Goal: Information Seeking & Learning: Compare options

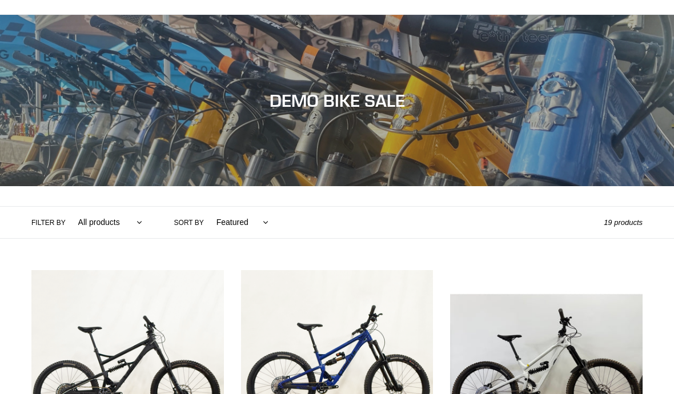
scroll to position [70, 0]
click at [255, 228] on select "Featured Best selling Alphabetically, A-Z Alphabetically, Z-A Price, low to hig…" at bounding box center [239, 222] width 67 height 31
select select "title-ascending"
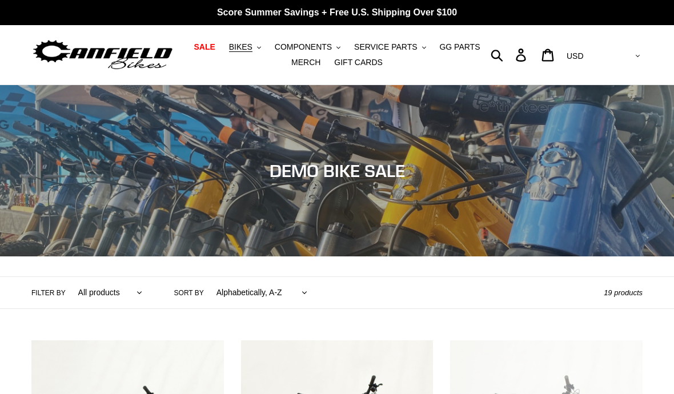
click at [248, 49] on span "BIKES" at bounding box center [240, 47] width 23 height 10
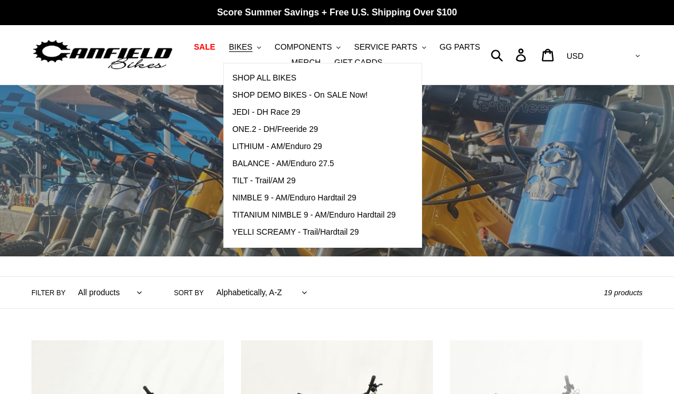
click at [246, 186] on link "TILT - Trail/AM 29" at bounding box center [314, 180] width 180 height 17
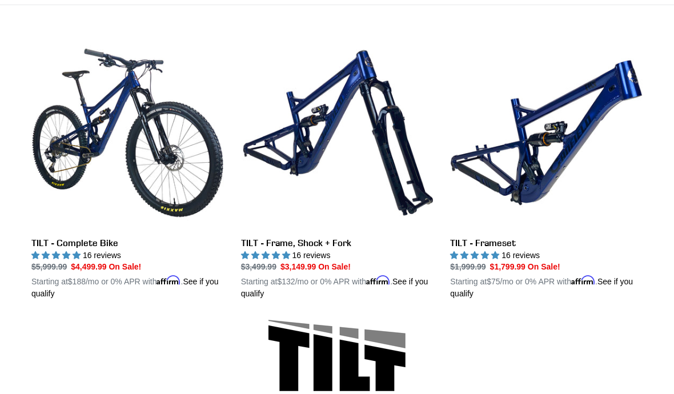
scroll to position [306, 0]
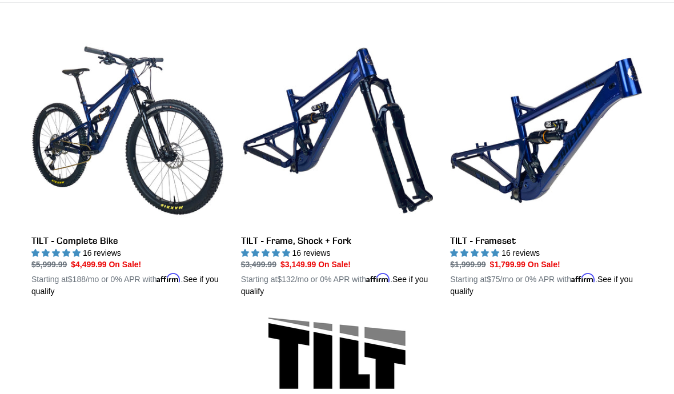
click at [641, 206] on link "TILT - Frameset" at bounding box center [546, 165] width 192 height 263
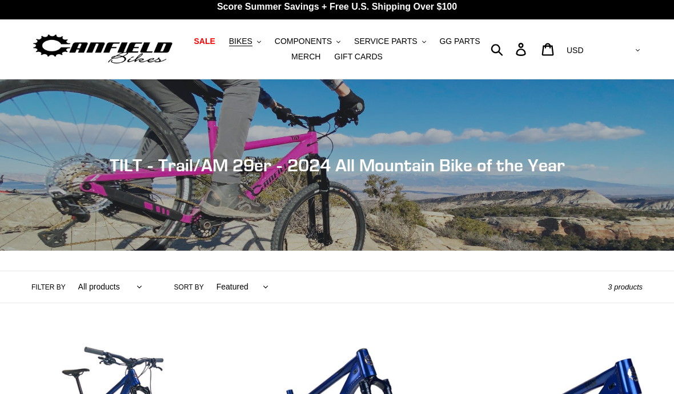
scroll to position [0, 0]
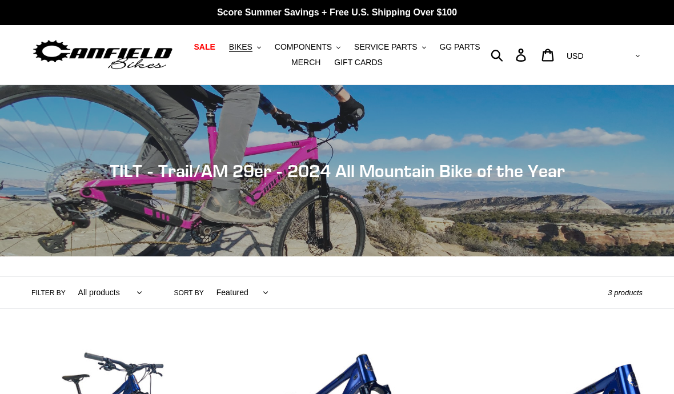
click at [247, 47] on span "BIKES" at bounding box center [240, 47] width 23 height 10
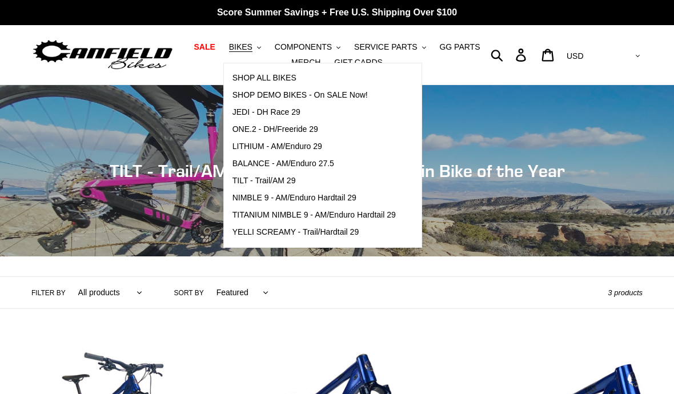
click at [245, 199] on span "NIMBLE 9 - AM/Enduro Hardtail 29" at bounding box center [294, 198] width 124 height 10
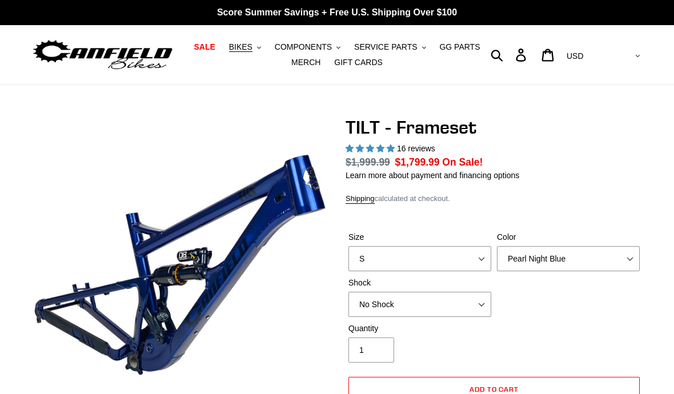
select select "highest-rating"
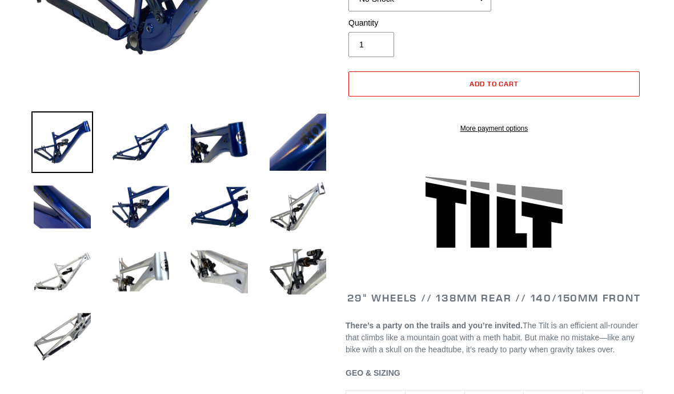
scroll to position [320, 0]
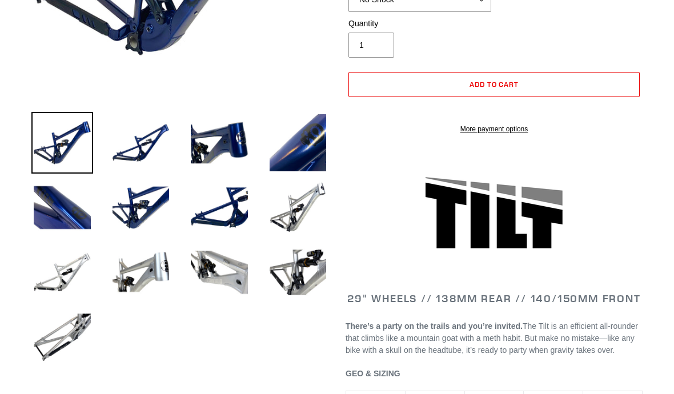
click at [130, 280] on img at bounding box center [141, 273] width 62 height 62
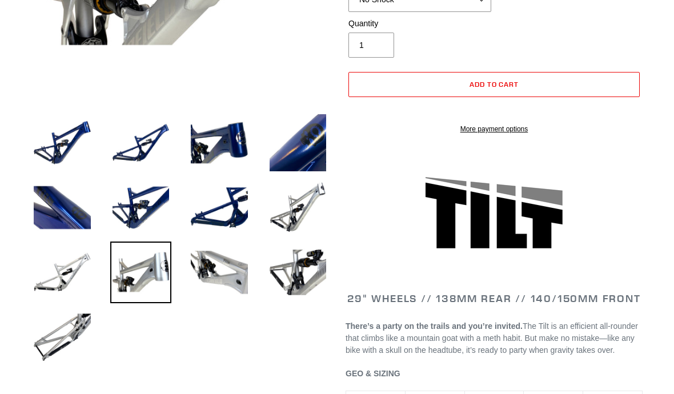
click at [285, 209] on img at bounding box center [298, 208] width 62 height 62
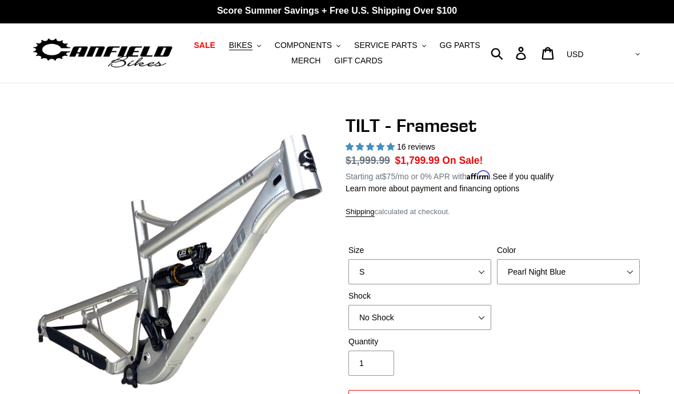
scroll to position [0, 0]
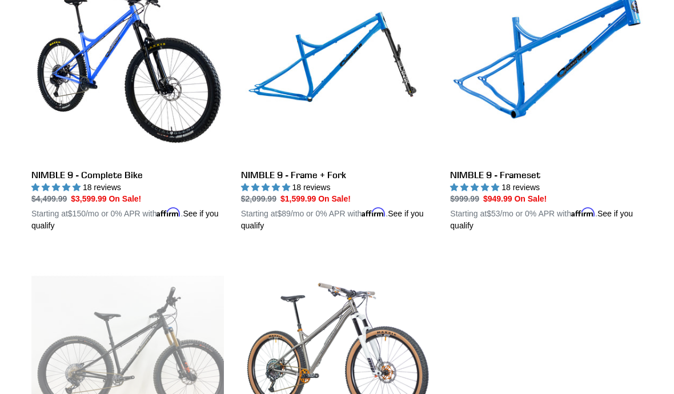
scroll to position [372, 0]
click at [545, 199] on link "NIMBLE 9 - Frameset" at bounding box center [546, 100] width 192 height 263
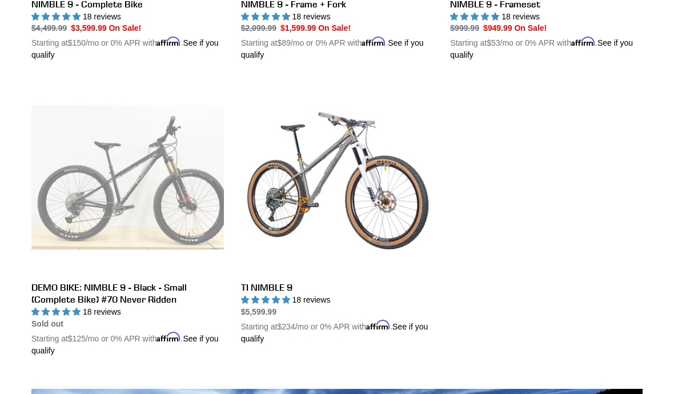
scroll to position [544, 0]
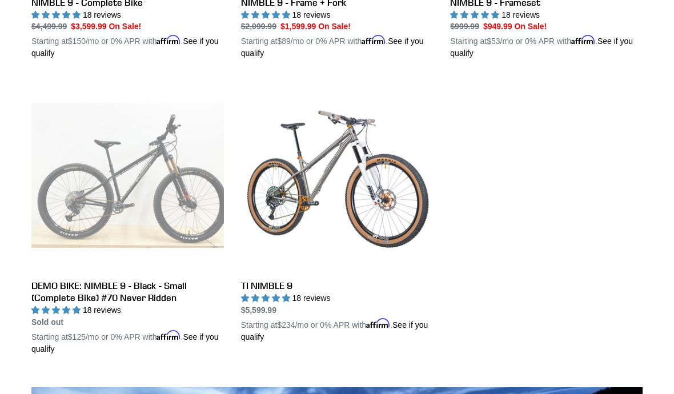
click at [258, 309] on link "TI NIMBLE 9" at bounding box center [337, 210] width 192 height 263
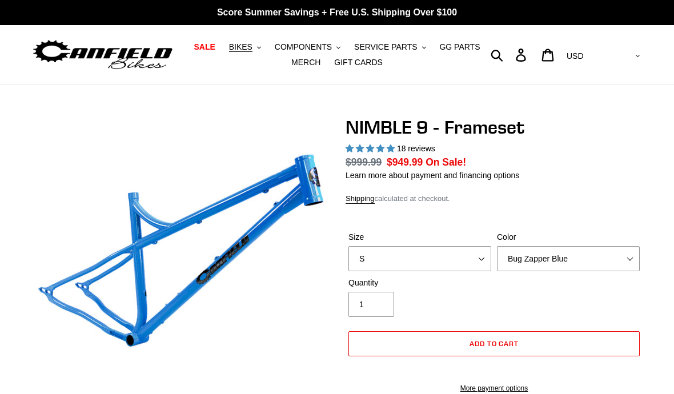
select select "highest-rating"
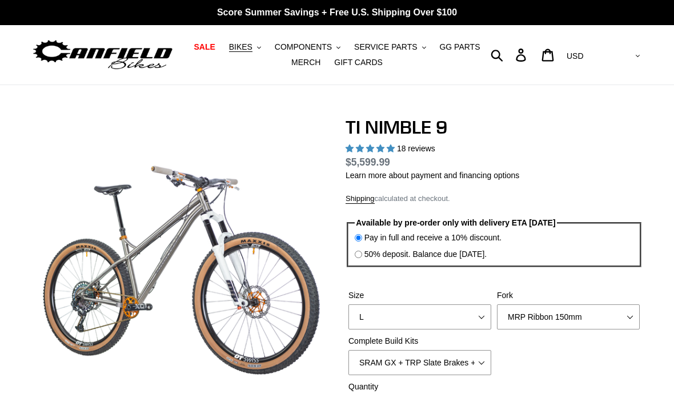
select select "highest-rating"
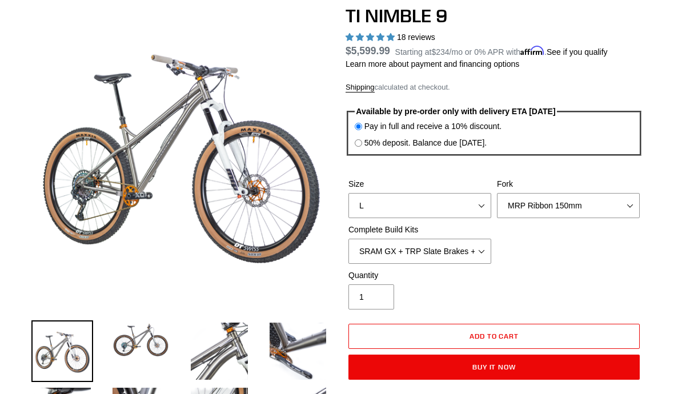
scroll to position [117, 0]
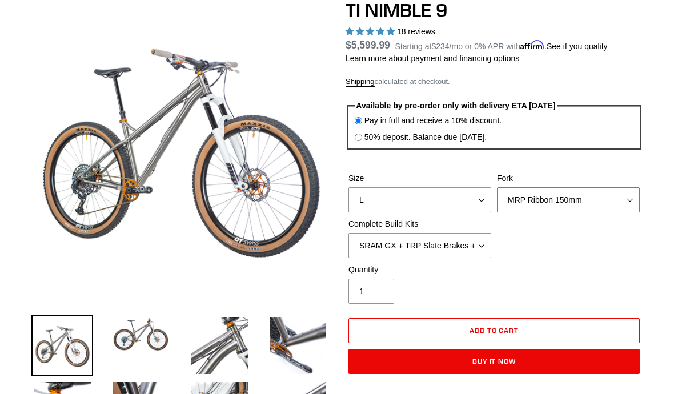
click at [625, 198] on select "MRP Ribbon 150mm RockShox Lyrik 150mm Fox Factory 36 150mm Cane Creek Helm 150m…" at bounding box center [568, 199] width 143 height 25
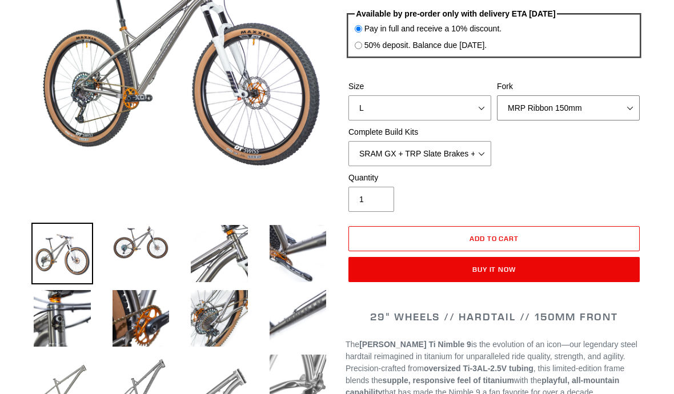
scroll to position [207, 0]
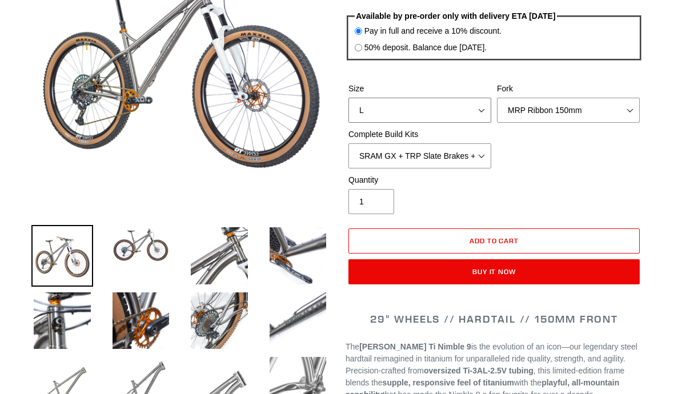
click at [384, 99] on select "S M L XL / XXL (Specify at checkout)" at bounding box center [419, 110] width 143 height 25
select select "M"
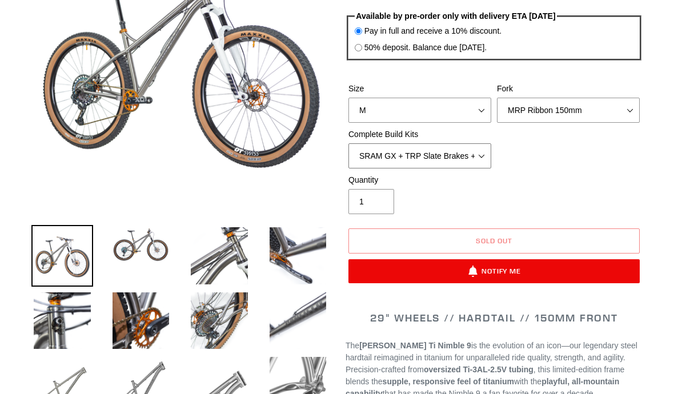
click at [365, 154] on select "SRAM GX + TRP Slate Brakes + Rotors + e13 LG-1 Wheels SHIMANO XT + SHIMANO brak…" at bounding box center [419, 155] width 143 height 25
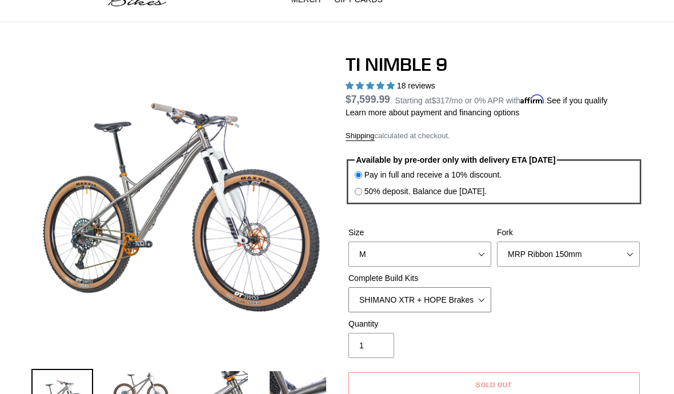
scroll to position [110, 0]
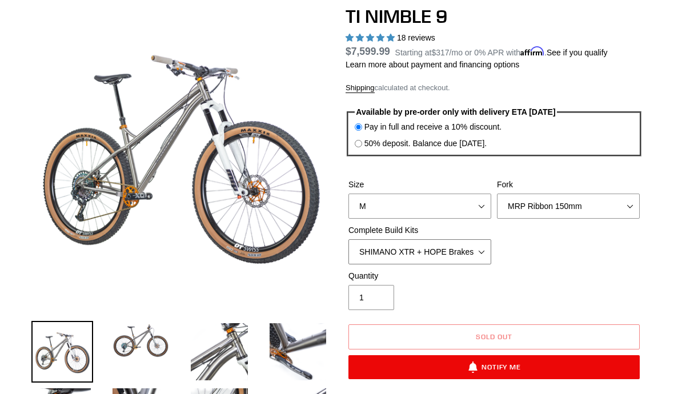
click at [383, 255] on select "SRAM GX + TRP Slate Brakes + Rotors + e13 LG-1 Wheels SHIMANO XT + SHIMANO brak…" at bounding box center [419, 252] width 143 height 25
click at [377, 253] on select "SRAM GX + TRP Slate Brakes + Rotors + e13 LG-1 Wheels SHIMANO XT + SHIMANO brak…" at bounding box center [419, 251] width 143 height 25
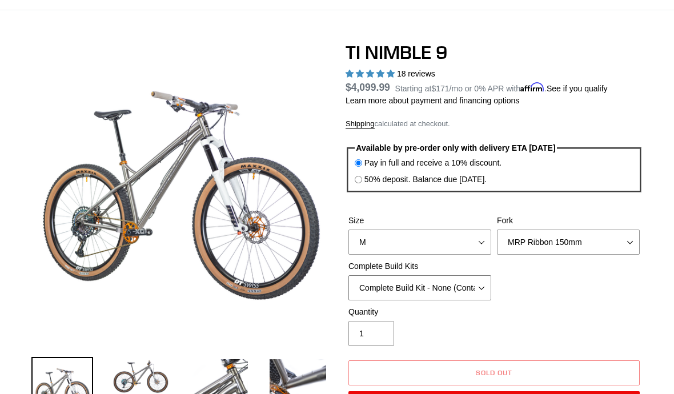
scroll to position [71, 0]
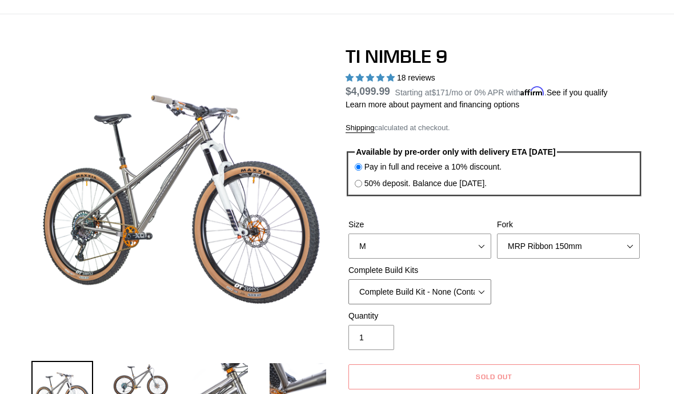
click at [376, 291] on select "SRAM GX + TRP Slate Brakes + Rotors + e13 LG-1 Wheels SHIMANO XT + SHIMANO brak…" at bounding box center [419, 291] width 143 height 25
select select "SHIMANO XT + SHIMANO brakes + Rotors + e13 LG-1 Wheels"
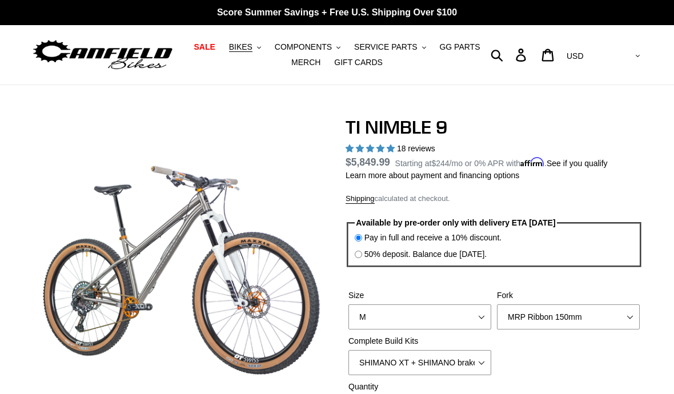
click at [249, 48] on span "BIKES" at bounding box center [240, 47] width 23 height 10
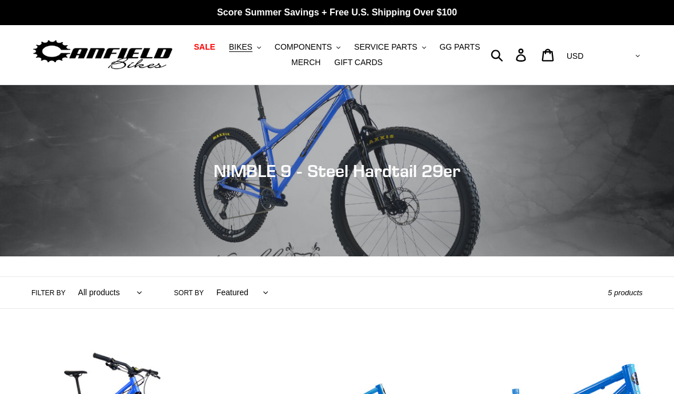
click at [242, 51] on span "BIKES" at bounding box center [240, 47] width 23 height 10
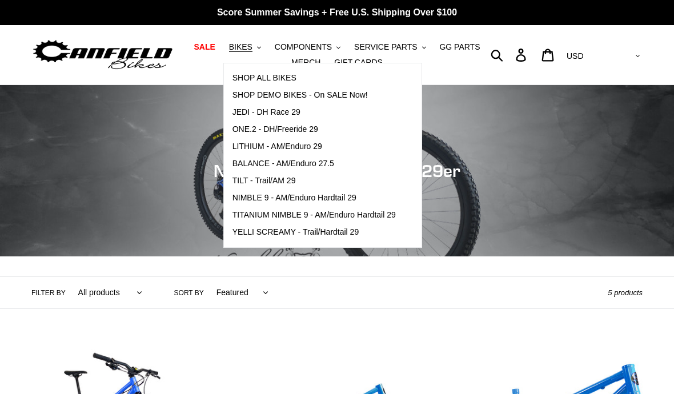
click at [242, 216] on span "TITANIUM NIMBLE 9 - AM/Enduro Hardtail 29" at bounding box center [313, 215] width 163 height 10
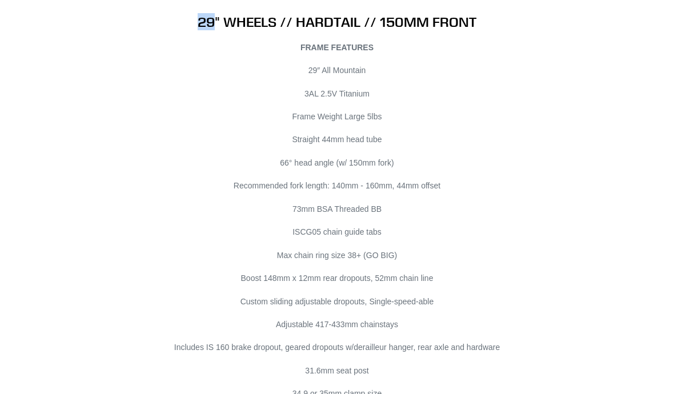
scroll to position [6176, 0]
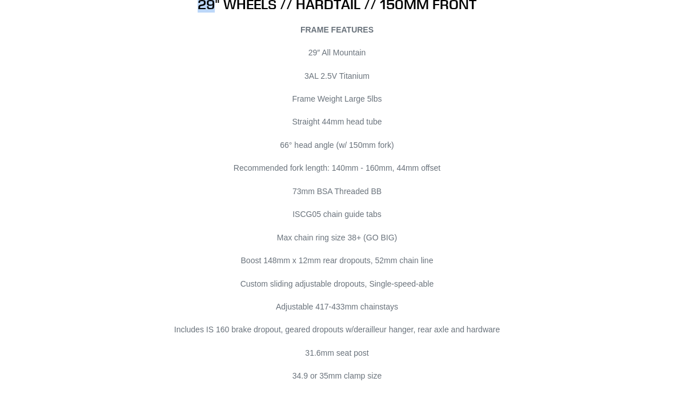
click at [605, 250] on div "29" WHEELS // HARDTAIL // 150MM FRONT FRAME FEATURES 29″ All Mountain 3AL 2.5V …" at bounding box center [328, 259] width 628 height 524
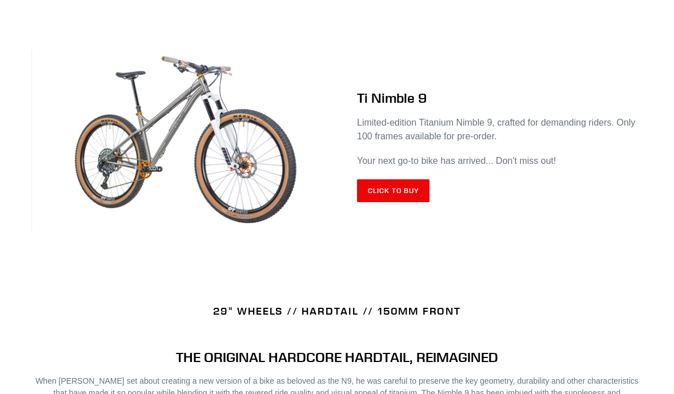
scroll to position [462, 0]
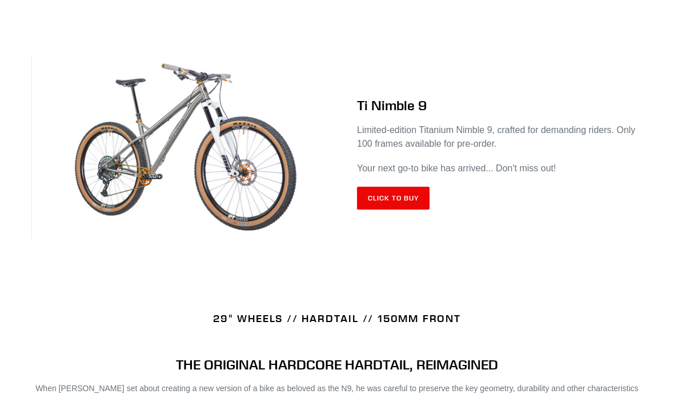
click at [345, 158] on div "Ti Nimble 9 Limited-edition Titanium Nimble 9, crafted for demanding riders. On…" at bounding box center [489, 154] width 305 height 152
click at [391, 201] on link "Click to Buy" at bounding box center [393, 198] width 73 height 23
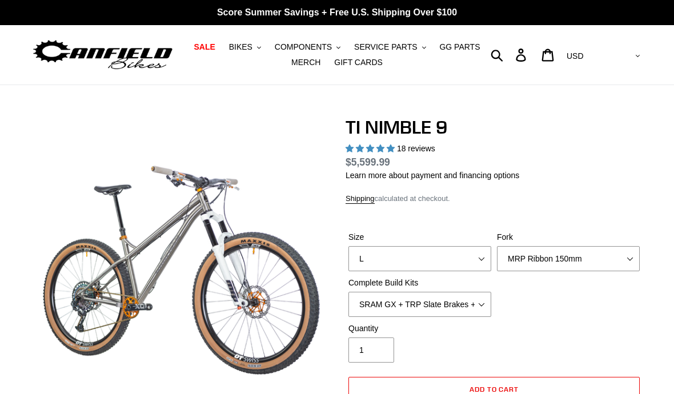
select select "highest-rating"
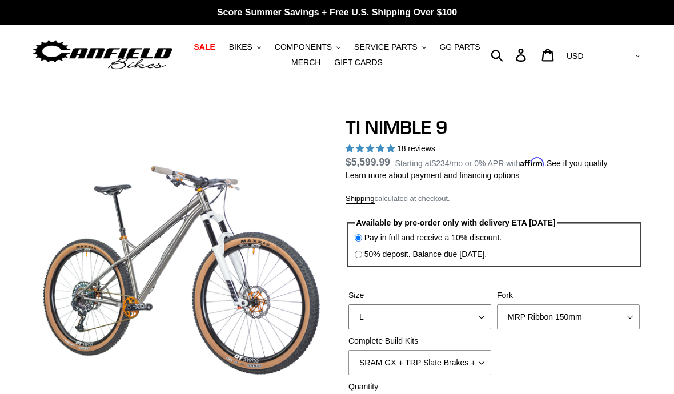
click at [410, 312] on select "S M L XL / XXL (Specify at checkout)" at bounding box center [419, 316] width 143 height 25
select select "M"
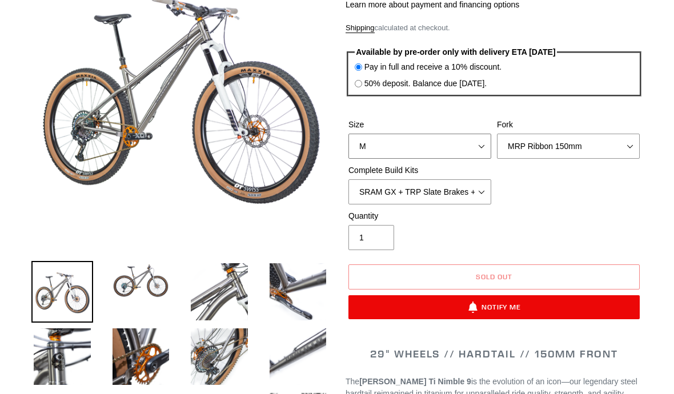
scroll to position [171, 0]
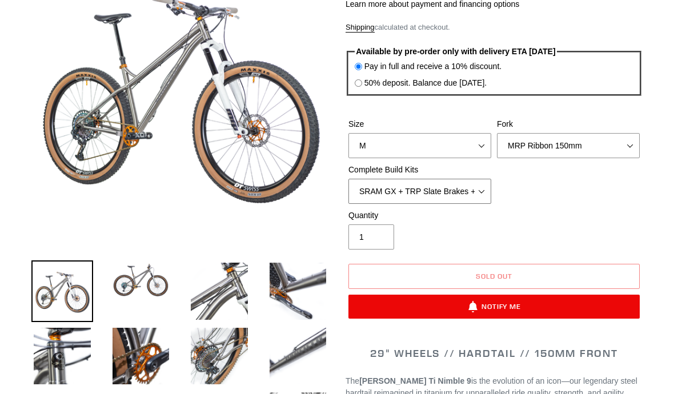
click at [369, 188] on select "SRAM GX + TRP Slate Brakes + Rotors + e13 LG-1 Wheels SHIMANO XT + SHIMANO brak…" at bounding box center [419, 191] width 143 height 25
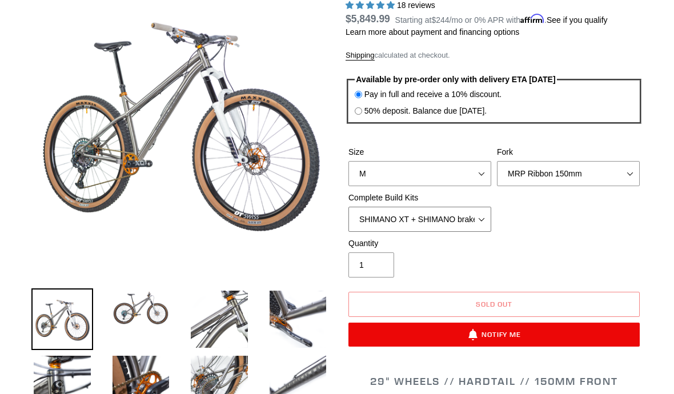
scroll to position [151, 0]
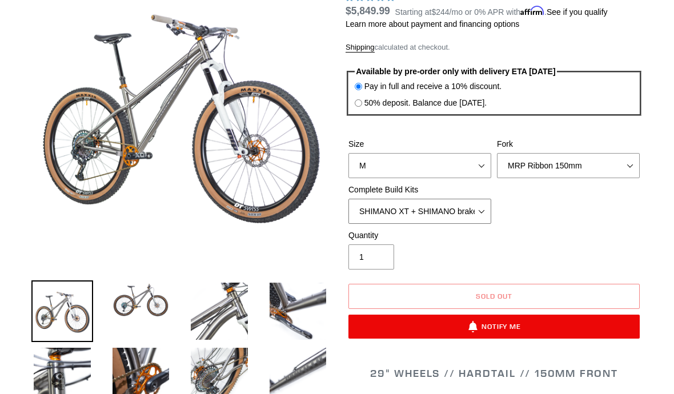
click at [377, 217] on select "SRAM GX + TRP Slate Brakes + Rotors + e13 LG-1 Wheels SHIMANO XT + SHIMANO brak…" at bounding box center [419, 211] width 143 height 25
click at [399, 204] on select "SRAM GX + TRP Slate Brakes + Rotors + e13 LG-1 Wheels SHIMANO XT + SHIMANO brak…" at bounding box center [419, 211] width 143 height 25
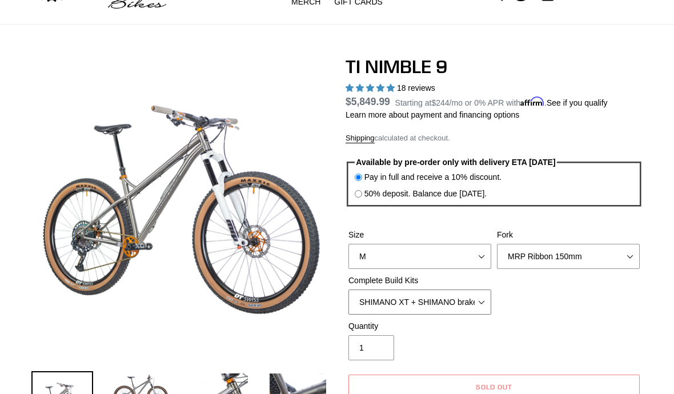
scroll to position [60, 0]
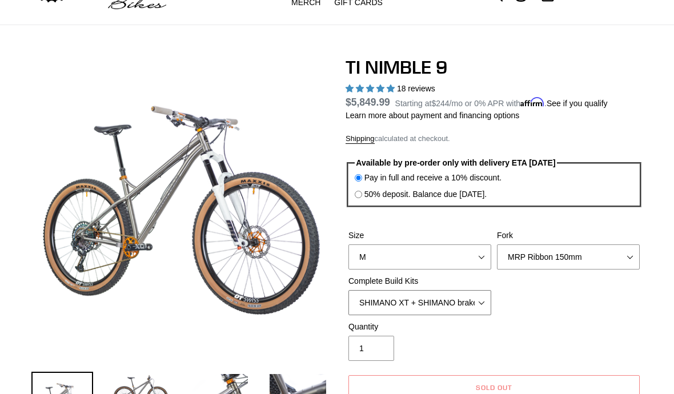
click at [402, 304] on select "SRAM GX + TRP Slate Brakes + Rotors + e13 LG-1 Wheels SHIMANO XT + SHIMANO brak…" at bounding box center [419, 302] width 143 height 25
click at [380, 255] on select "S M L XL / XXL (Specify at checkout)" at bounding box center [419, 256] width 143 height 25
click at [371, 304] on select "SRAM GX + TRP Slate Brakes + Rotors + e13 LG-1 Wheels SHIMANO XT + SHIMANO brak…" at bounding box center [419, 302] width 143 height 25
click at [367, 307] on select "SRAM GX + TRP Slate Brakes + Rotors + e13 LG-1 Wheels SHIMANO XT + SHIMANO brak…" at bounding box center [419, 302] width 143 height 25
click at [379, 298] on select "SRAM GX + TRP Slate Brakes + Rotors + e13 LG-1 Wheels SHIMANO XT + SHIMANO brak…" at bounding box center [419, 302] width 143 height 25
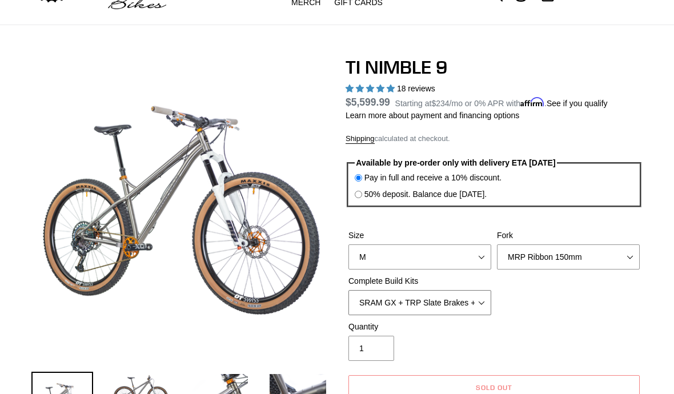
click at [391, 305] on select "SRAM GX + TRP Slate Brakes + Rotors + e13 LG-1 Wheels SHIMANO XT + SHIMANO brak…" at bounding box center [419, 302] width 143 height 25
select select "SHIMANO XT + SHIMANO brakes + Rotors + e13 LG-1 Wheels"
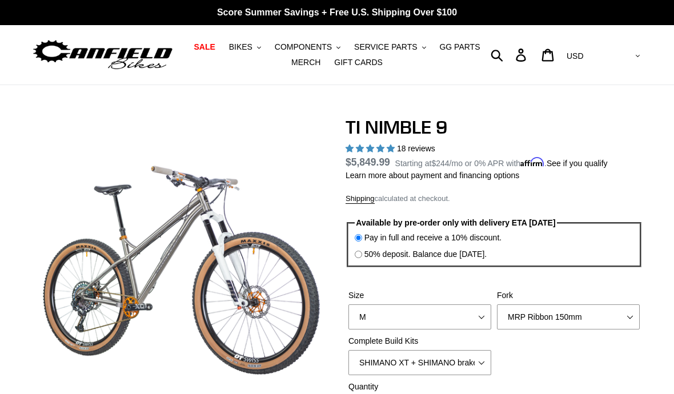
click at [397, 49] on span "SERVICE PARTS" at bounding box center [385, 47] width 63 height 10
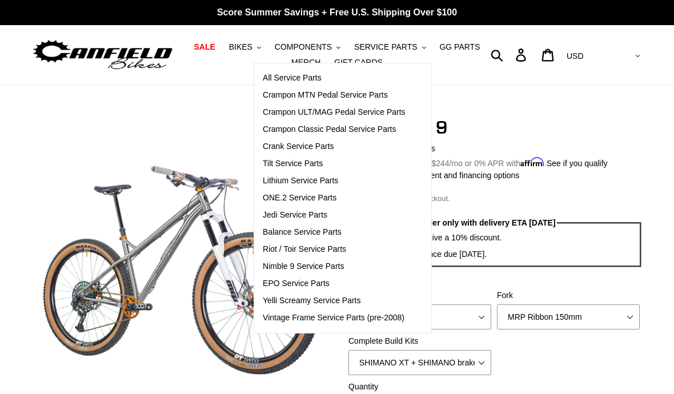
click at [263, 302] on span "Yelli Screamy Service Parts" at bounding box center [312, 301] width 98 height 10
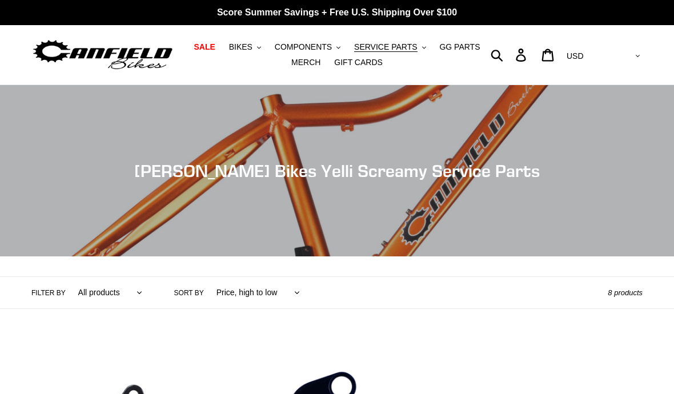
click at [317, 65] on span "MERCH" at bounding box center [305, 63] width 29 height 10
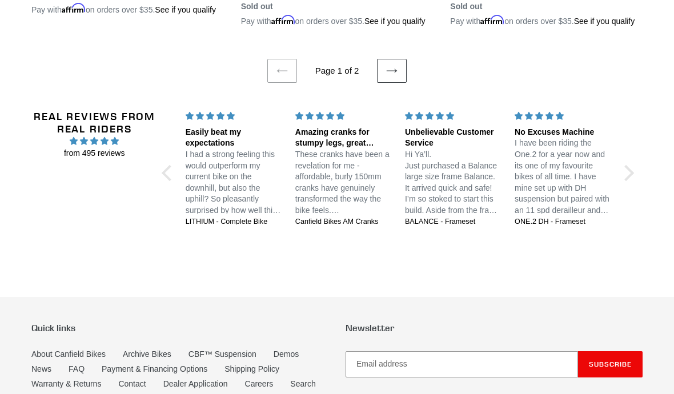
scroll to position [2532, 0]
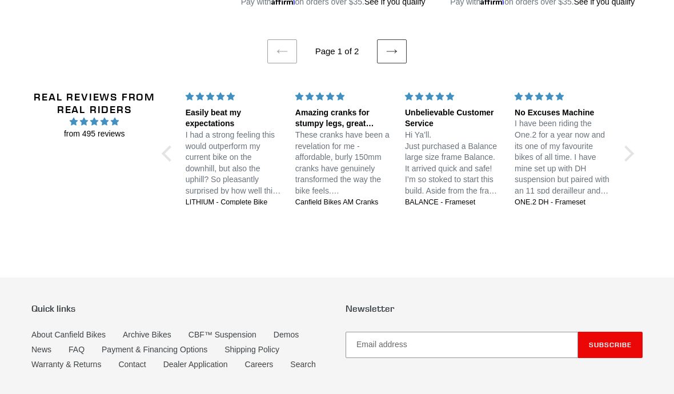
click at [390, 57] on icon at bounding box center [391, 51] width 11 height 11
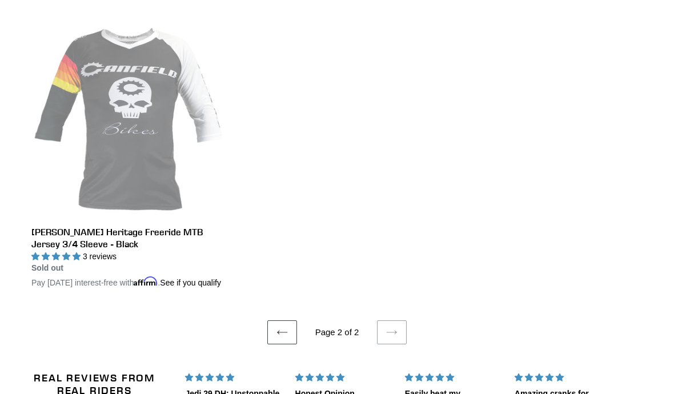
scroll to position [315, 0]
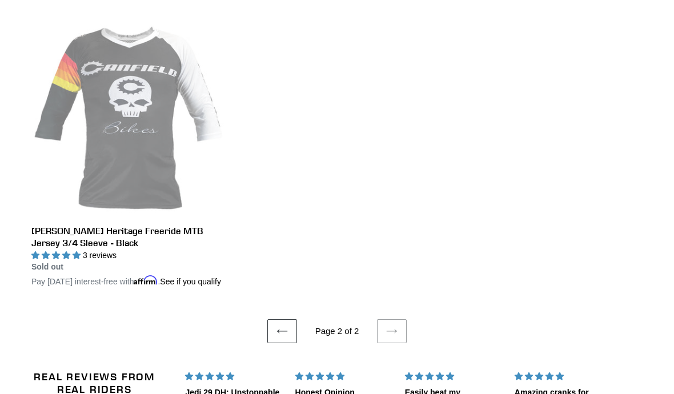
click at [280, 337] on icon at bounding box center [281, 331] width 11 height 11
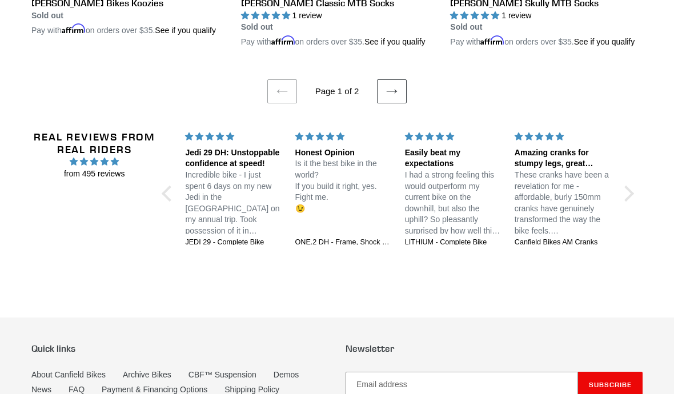
scroll to position [2470, 0]
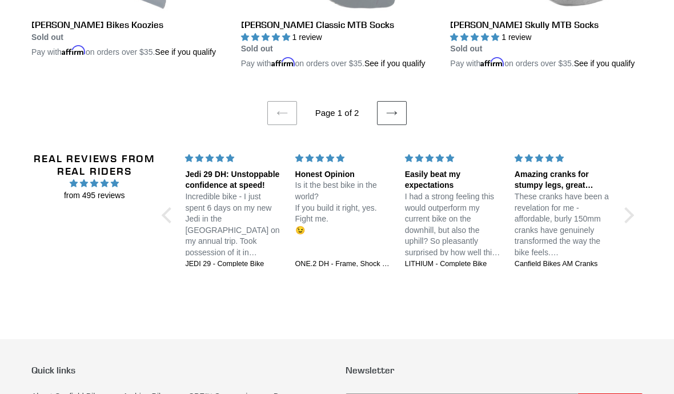
click at [392, 119] on icon at bounding box center [391, 112] width 11 height 11
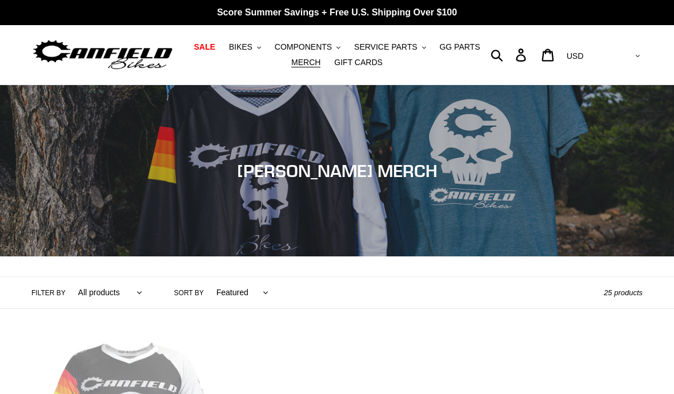
click at [304, 63] on span "MERCH" at bounding box center [305, 63] width 29 height 10
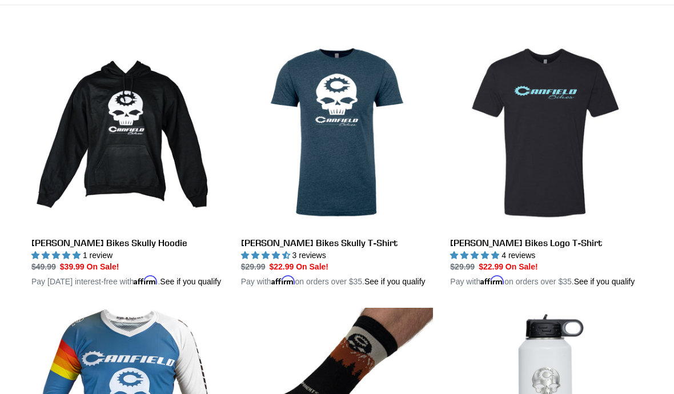
scroll to position [302, 0]
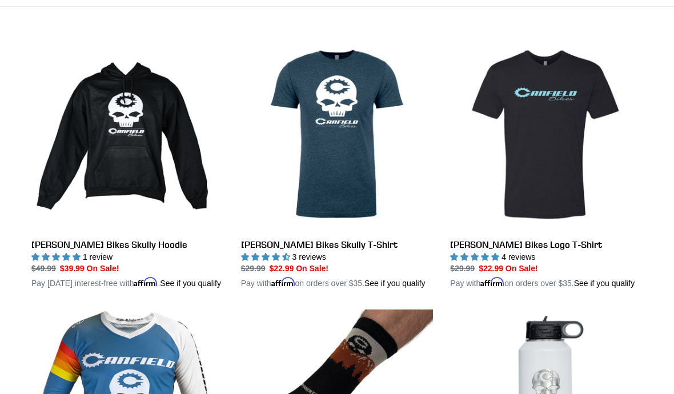
click at [322, 187] on link "[PERSON_NAME] Bikes Skully T-Shirt" at bounding box center [337, 163] width 192 height 251
click at [575, 176] on link "Canfield Bikes Logo T-Shirt" at bounding box center [546, 163] width 192 height 251
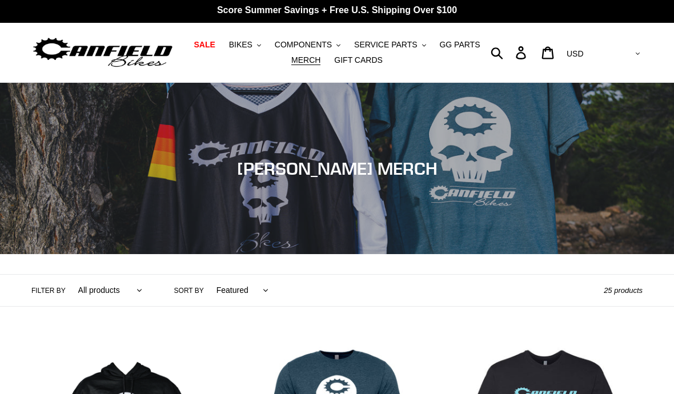
scroll to position [0, 0]
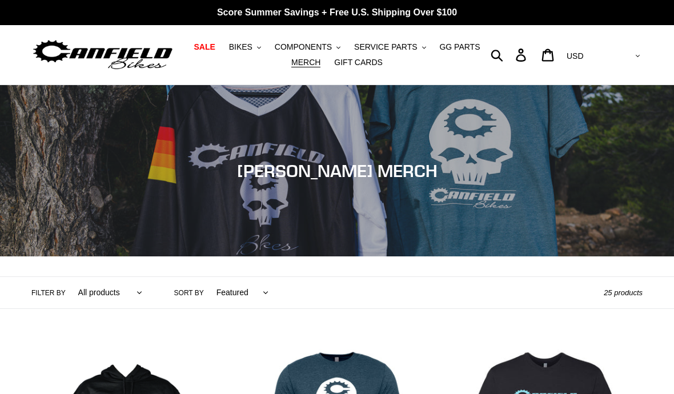
click at [238, 48] on span "BIKES" at bounding box center [240, 47] width 23 height 10
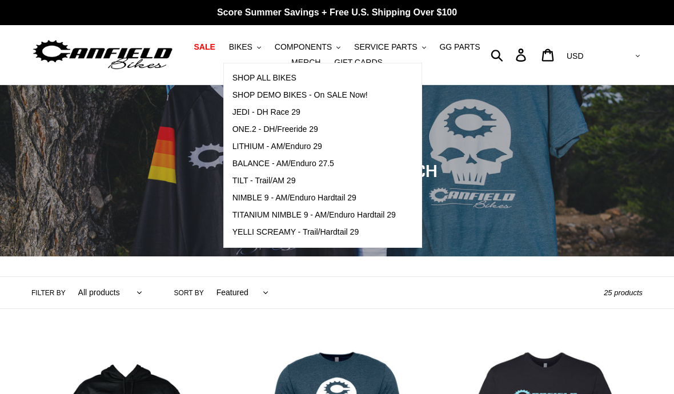
click at [235, 199] on span "NIMBLE 9 - AM/Enduro Hardtail 29" at bounding box center [294, 198] width 124 height 10
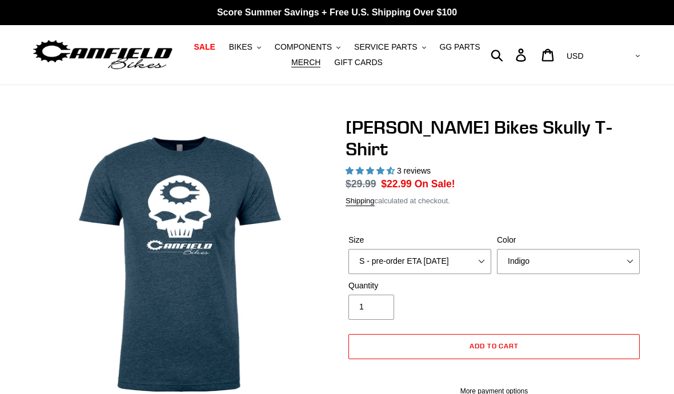
select select "highest-rating"
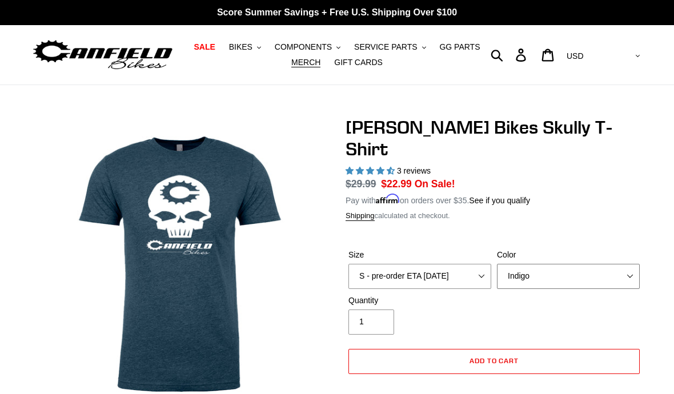
click at [622, 264] on select "Indigo Black" at bounding box center [568, 276] width 143 height 25
click at [359, 264] on select "S - pre-order ETA 9/20/25 M - pre-order ETA 9/20/25 L - pre-order ETA 9/20/25 X…" at bounding box center [419, 276] width 143 height 25
select select "L - pre-order ETA 9/20/25"
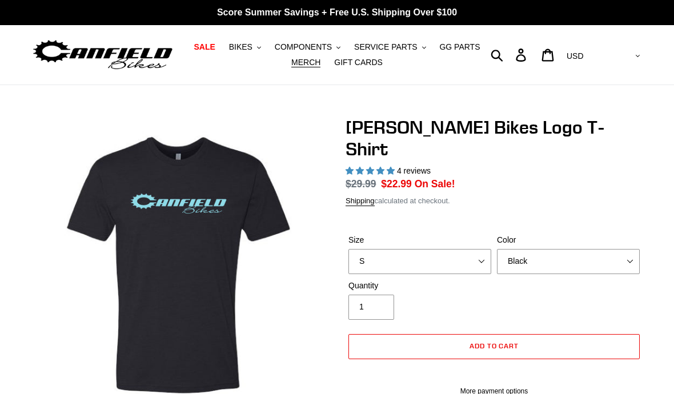
select select "highest-rating"
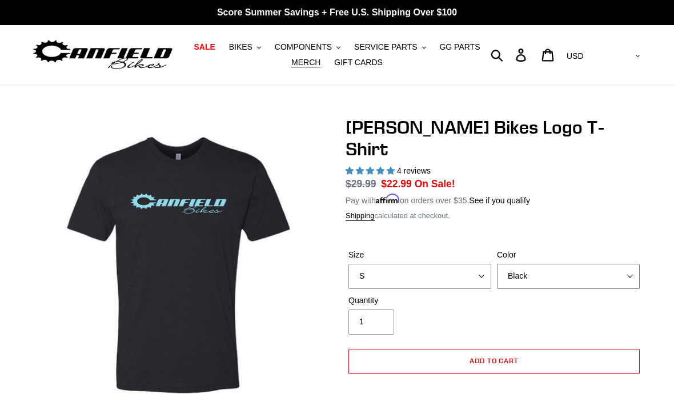
click at [609, 264] on select "Black Brown Indigo Storm Blue" at bounding box center [568, 276] width 143 height 25
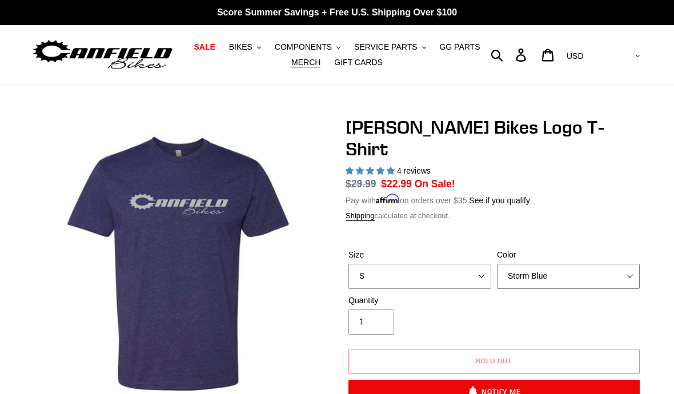
click at [606, 264] on select "Black Brown Indigo Storm Blue" at bounding box center [568, 276] width 143 height 25
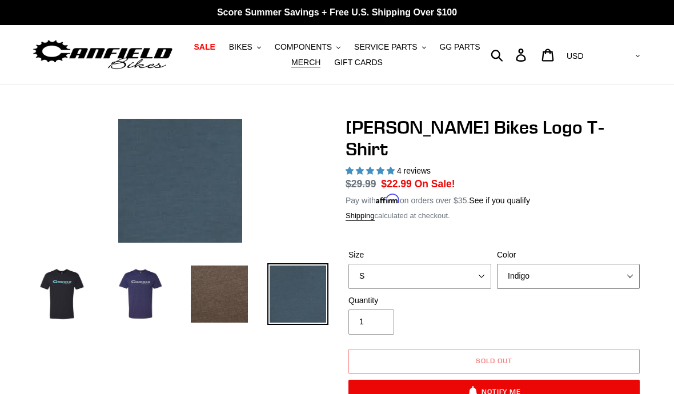
click at [600, 264] on select "Black Brown Indigo Storm Blue" at bounding box center [568, 276] width 143 height 25
select select "Storm Blue"
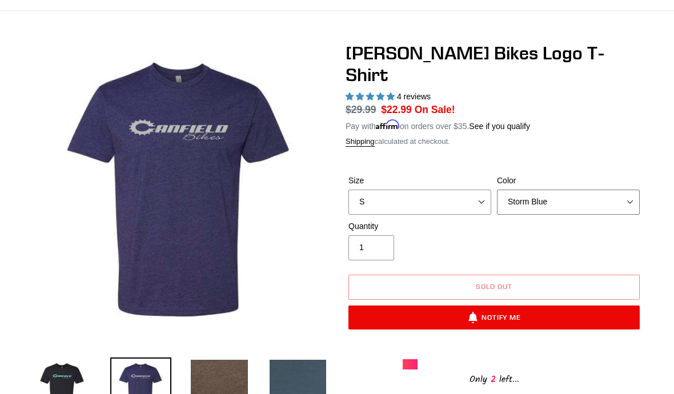
scroll to position [74, 0]
click at [373, 190] on select "S M L pre-order ETA 9/20/25 XL pre-order ETA 9/20/25 2XL pre-order ETA 9/20/25" at bounding box center [419, 202] width 143 height 25
select select "L pre-order ETA 9/20/25"
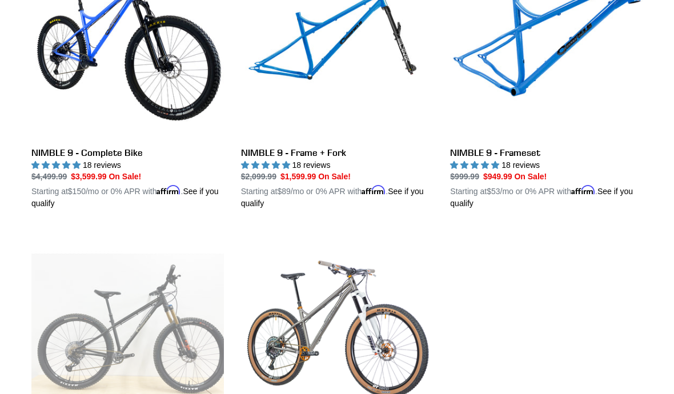
scroll to position [394, 0]
click at [282, 145] on link "NIMBLE 9 - Frame + Fork" at bounding box center [337, 77] width 192 height 263
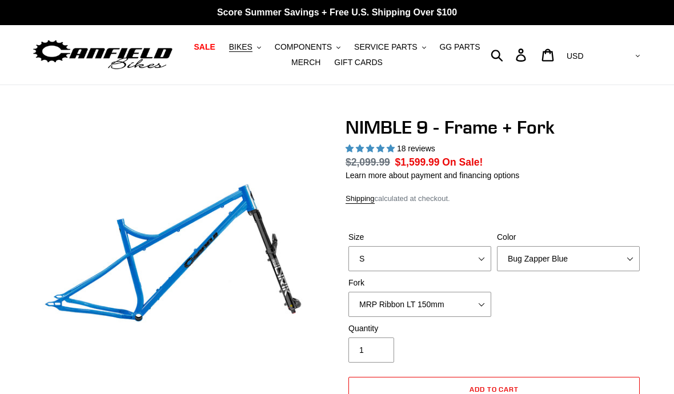
select select "highest-rating"
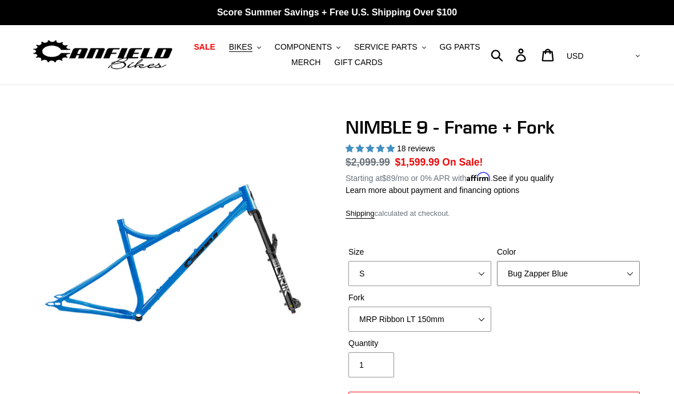
click at [613, 271] on select "Bug Zapper Blue Purple Haze - Sold Out Galaxy Black" at bounding box center [568, 273] width 143 height 25
click at [608, 271] on select "Bug Zapper Blue Purple Haze - Sold Out Galaxy Black" at bounding box center [568, 273] width 143 height 25
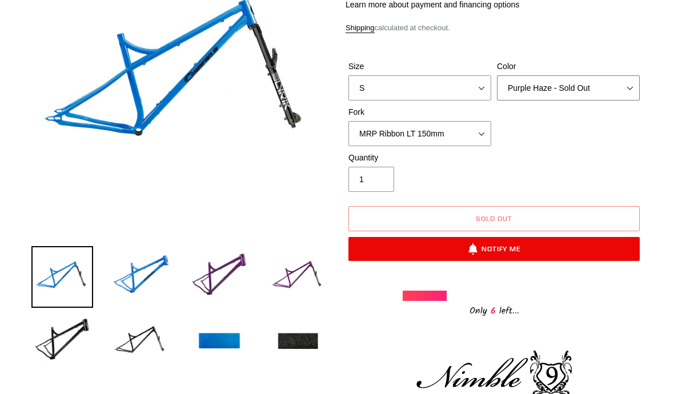
scroll to position [186, 0]
click at [203, 291] on img at bounding box center [219, 277] width 62 height 62
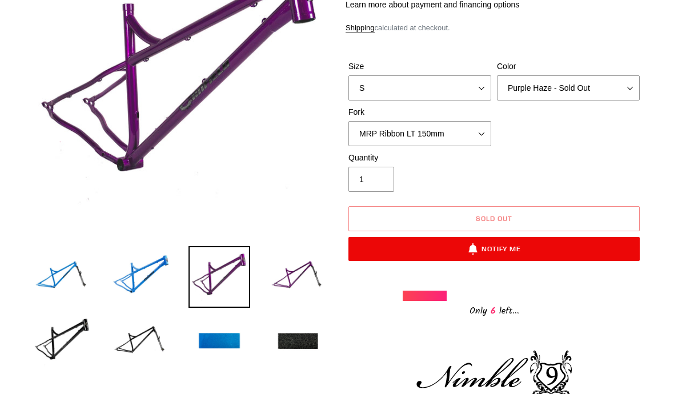
click at [53, 340] on img at bounding box center [62, 342] width 62 height 62
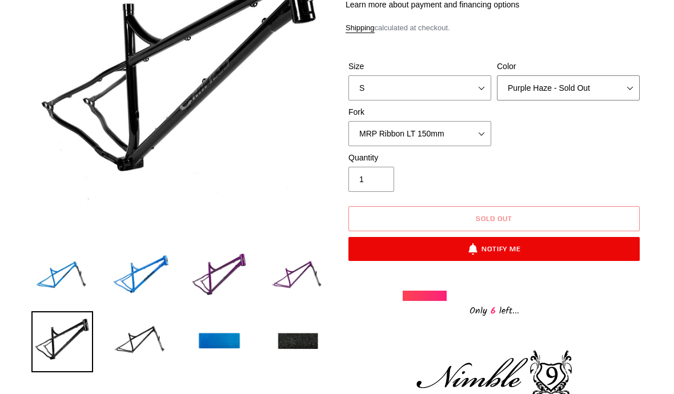
click at [613, 92] on select "Bug Zapper Blue Purple Haze - Sold Out Galaxy Black" at bounding box center [568, 87] width 143 height 25
click at [219, 348] on img at bounding box center [219, 342] width 62 height 62
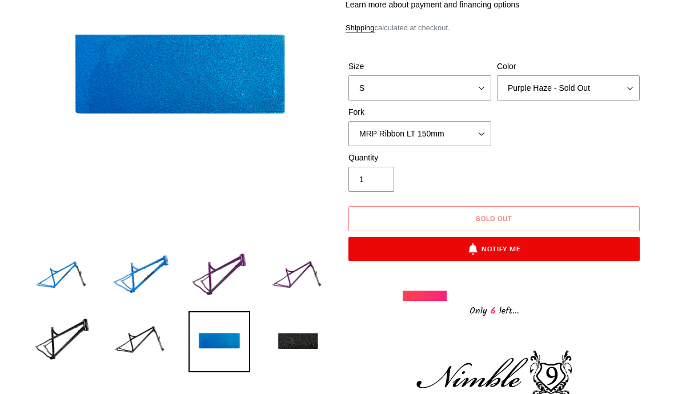
click at [292, 349] on img at bounding box center [298, 342] width 62 height 62
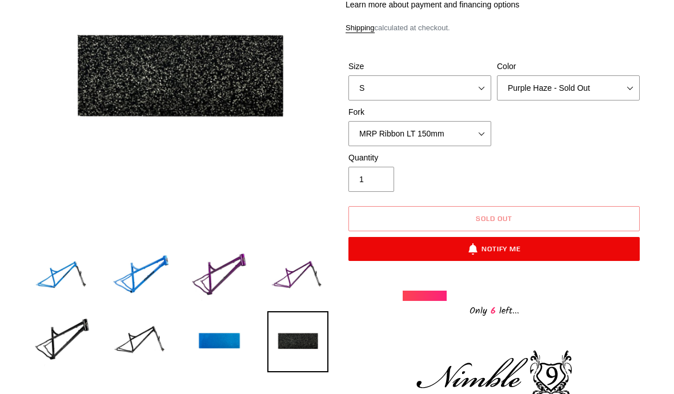
click at [206, 353] on img at bounding box center [219, 342] width 62 height 62
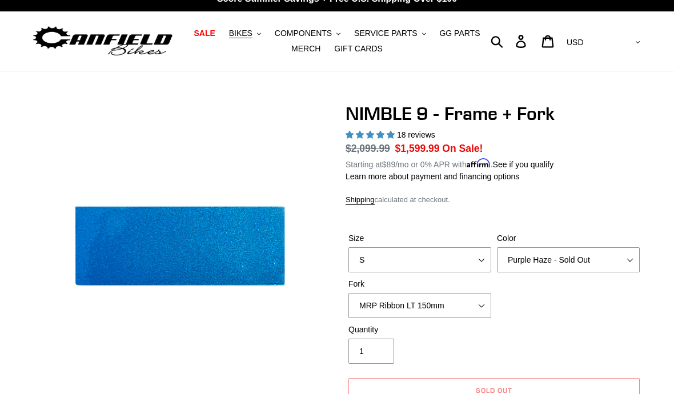
scroll to position [0, 0]
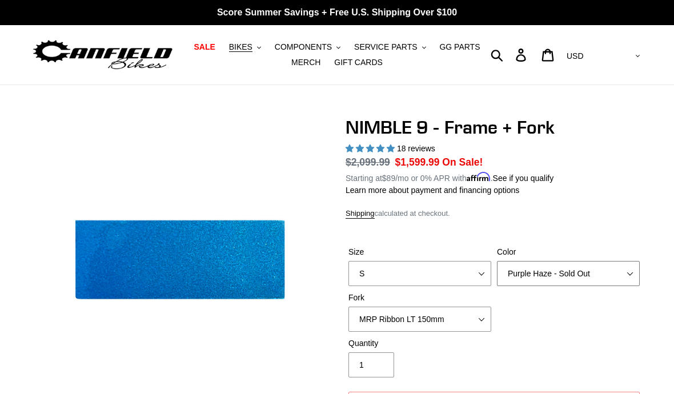
click at [609, 271] on select "Bug Zapper Blue Purple Haze - Sold Out Galaxy Black" at bounding box center [568, 273] width 143 height 25
select select "Bug Zapper Blue"
click at [295, 49] on span "COMPONENTS" at bounding box center [303, 47] width 57 height 10
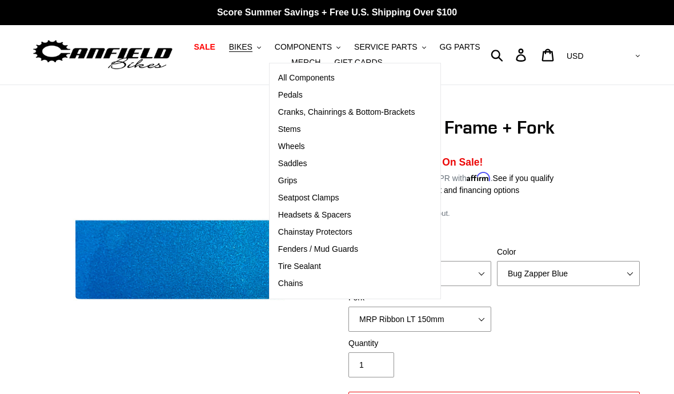
click at [242, 47] on span "BIKES" at bounding box center [240, 47] width 23 height 10
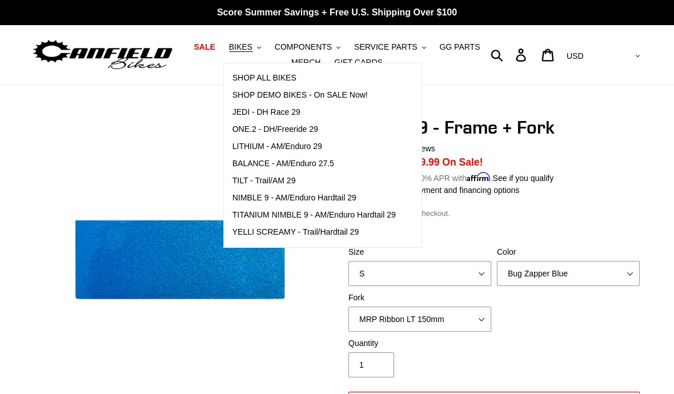
click at [240, 199] on span "NIMBLE 9 - AM/Enduro Hardtail 29" at bounding box center [294, 198] width 124 height 10
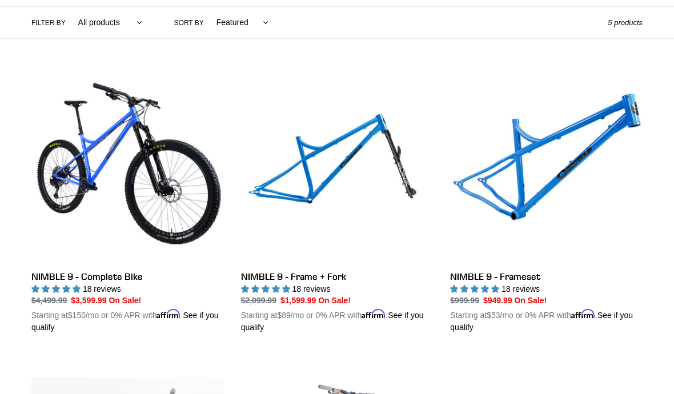
scroll to position [270, 0]
click at [609, 224] on link "NIMBLE 9 - Frameset" at bounding box center [546, 201] width 192 height 263
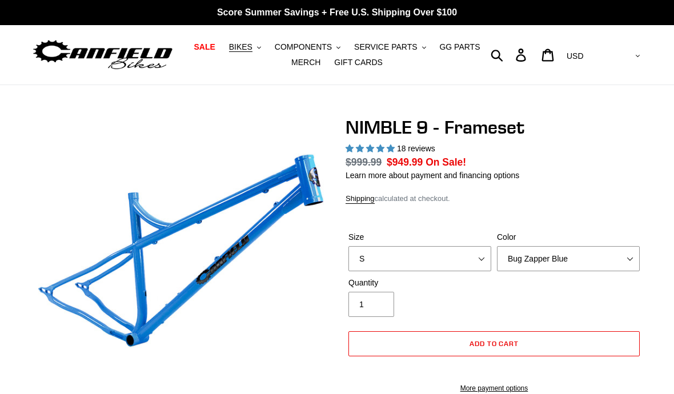
select select "highest-rating"
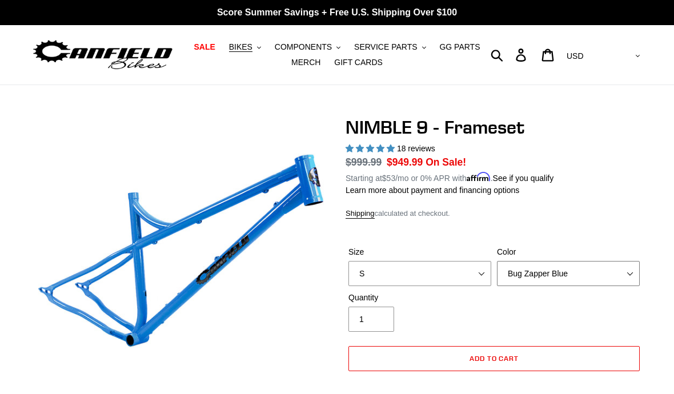
click at [600, 270] on select "Bug Zapper Blue Purple Haze -Sold Out Galaxy Black" at bounding box center [568, 273] width 143 height 25
click at [383, 265] on select "S M L XL" at bounding box center [419, 273] width 143 height 25
click at [384, 271] on select "S M L XL" at bounding box center [419, 273] width 143 height 25
select select "M"
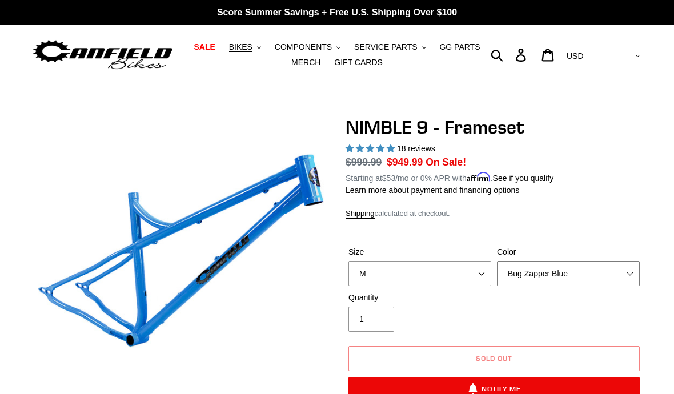
click at [596, 272] on select "Bug Zapper Blue Purple Haze -Sold Out Galaxy Black" at bounding box center [568, 273] width 143 height 25
click at [236, 47] on span "BIKES" at bounding box center [240, 47] width 23 height 10
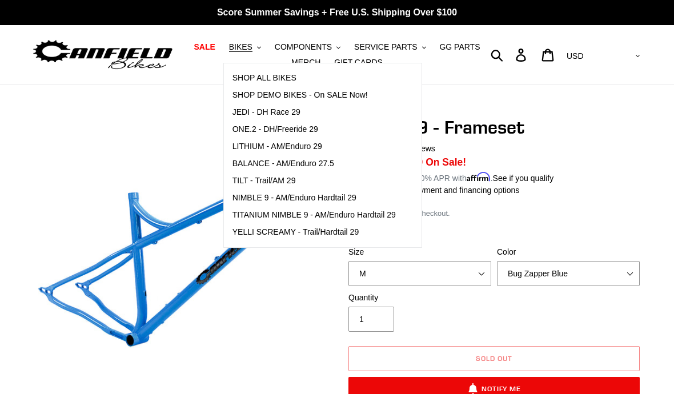
click at [240, 231] on span "YELLI SCREAMY - Trail/Hardtail 29" at bounding box center [295, 232] width 127 height 10
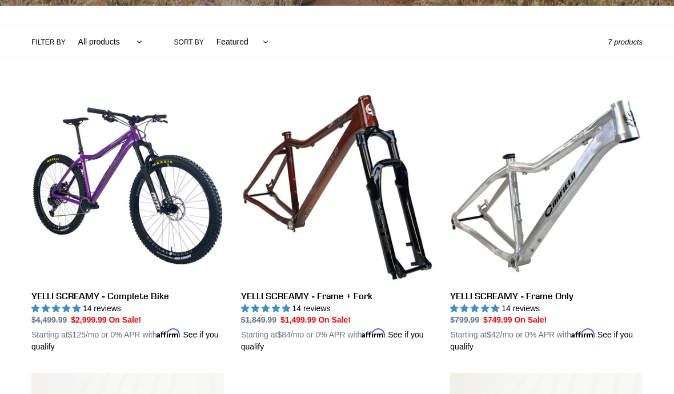
scroll to position [251, 0]
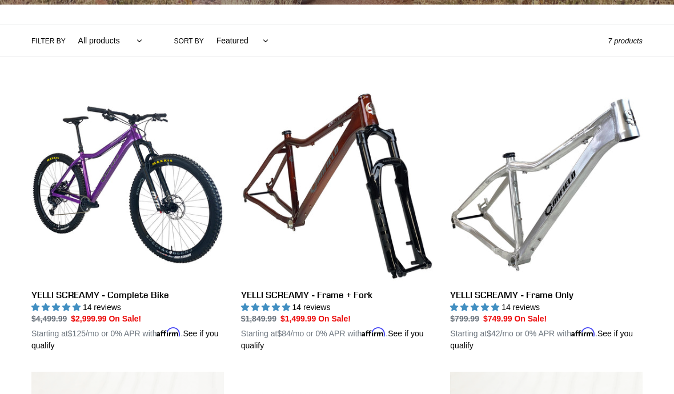
click at [601, 303] on link "YELLI SCREAMY - Frame Only" at bounding box center [546, 220] width 192 height 263
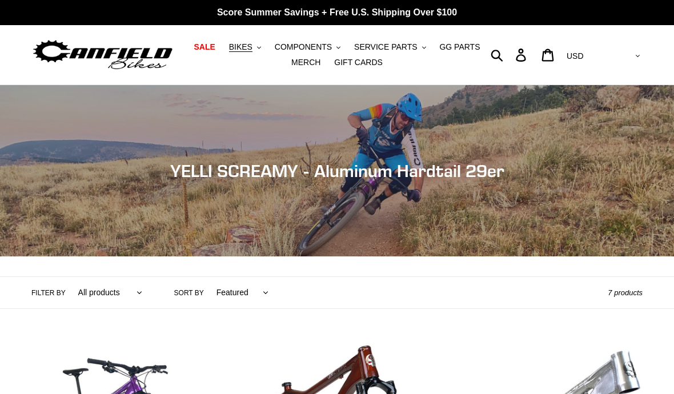
scroll to position [301, 0]
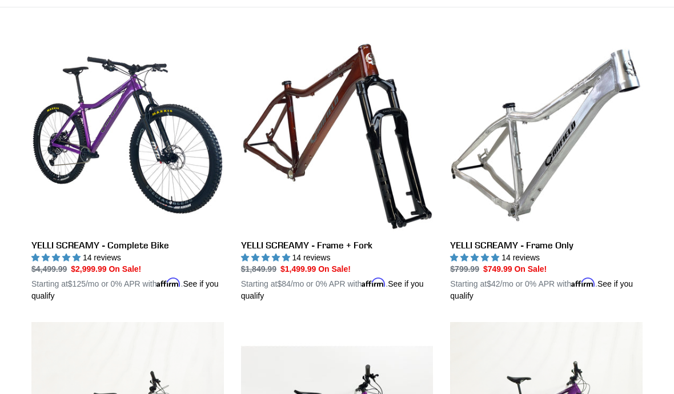
click at [294, 242] on link "YELLI SCREAMY - Frame + Fork" at bounding box center [337, 170] width 192 height 263
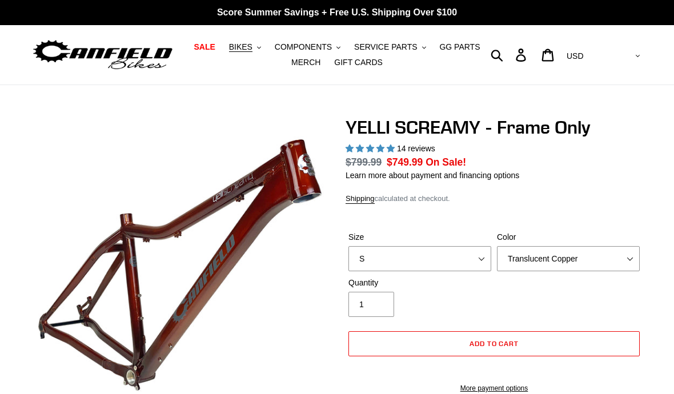
select select "highest-rating"
click at [618, 264] on select "Translucent Copper Purple Haze Raw" at bounding box center [568, 258] width 143 height 25
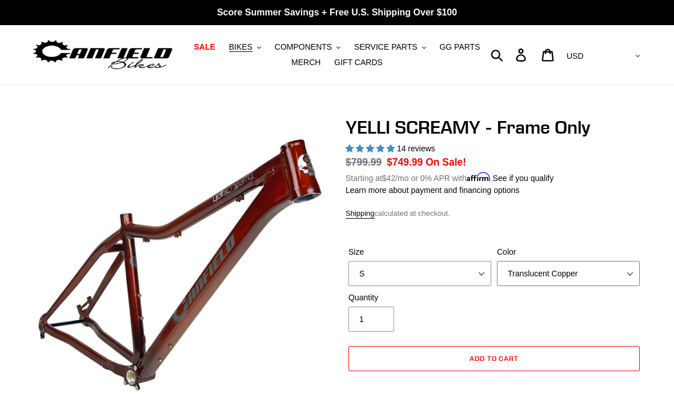
select select "Raw"
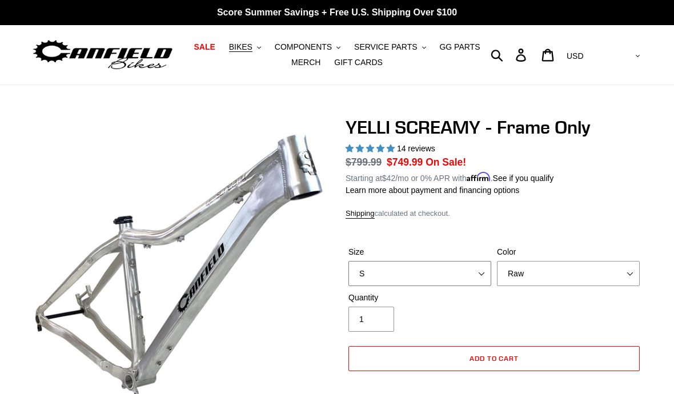
click at [393, 267] on select "S M L XL" at bounding box center [419, 273] width 143 height 25
select select "M"
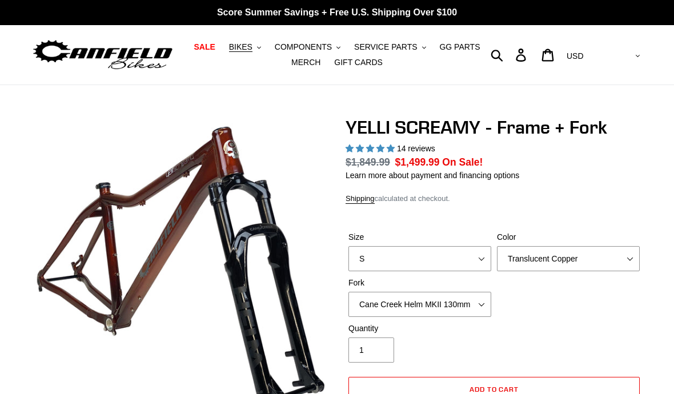
select select "highest-rating"
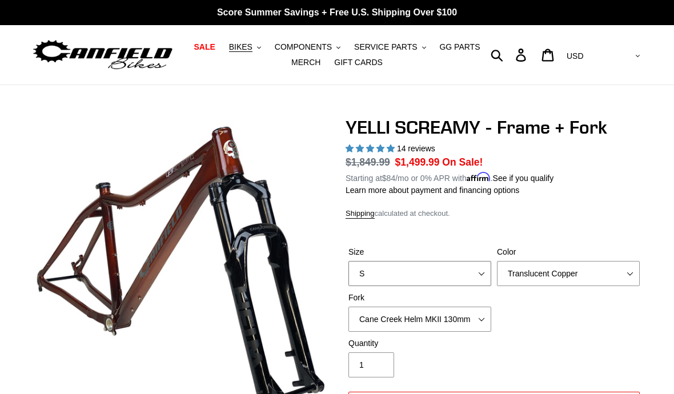
click at [375, 273] on select "S M L XL" at bounding box center [419, 273] width 143 height 25
select select "M"
click at [609, 271] on select "Translucent Copper Purple Haze Raw" at bounding box center [568, 273] width 143 height 25
select select "Raw"
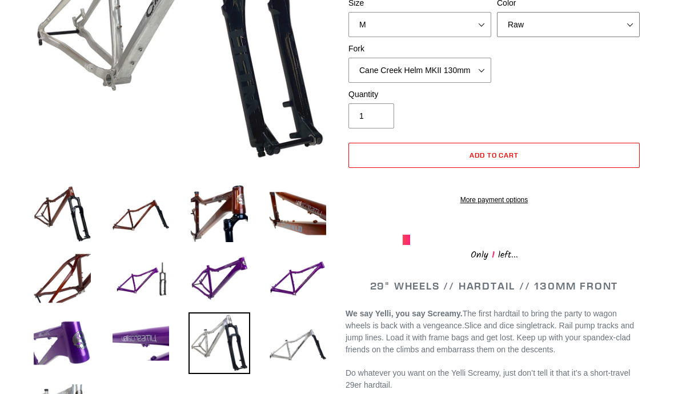
scroll to position [249, 0]
click at [122, 224] on img at bounding box center [141, 214] width 62 height 62
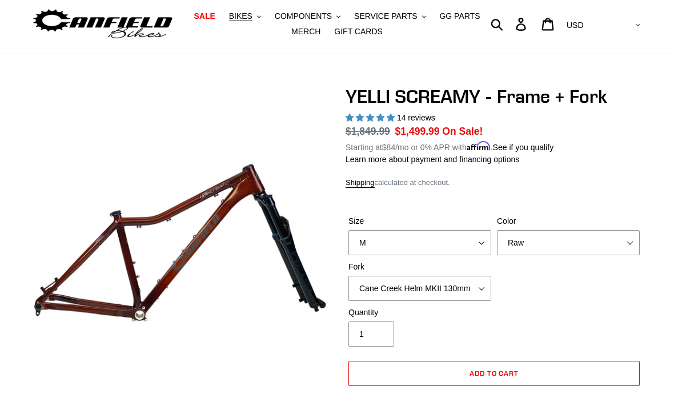
scroll to position [0, 0]
